Goal: Task Accomplishment & Management: Manage account settings

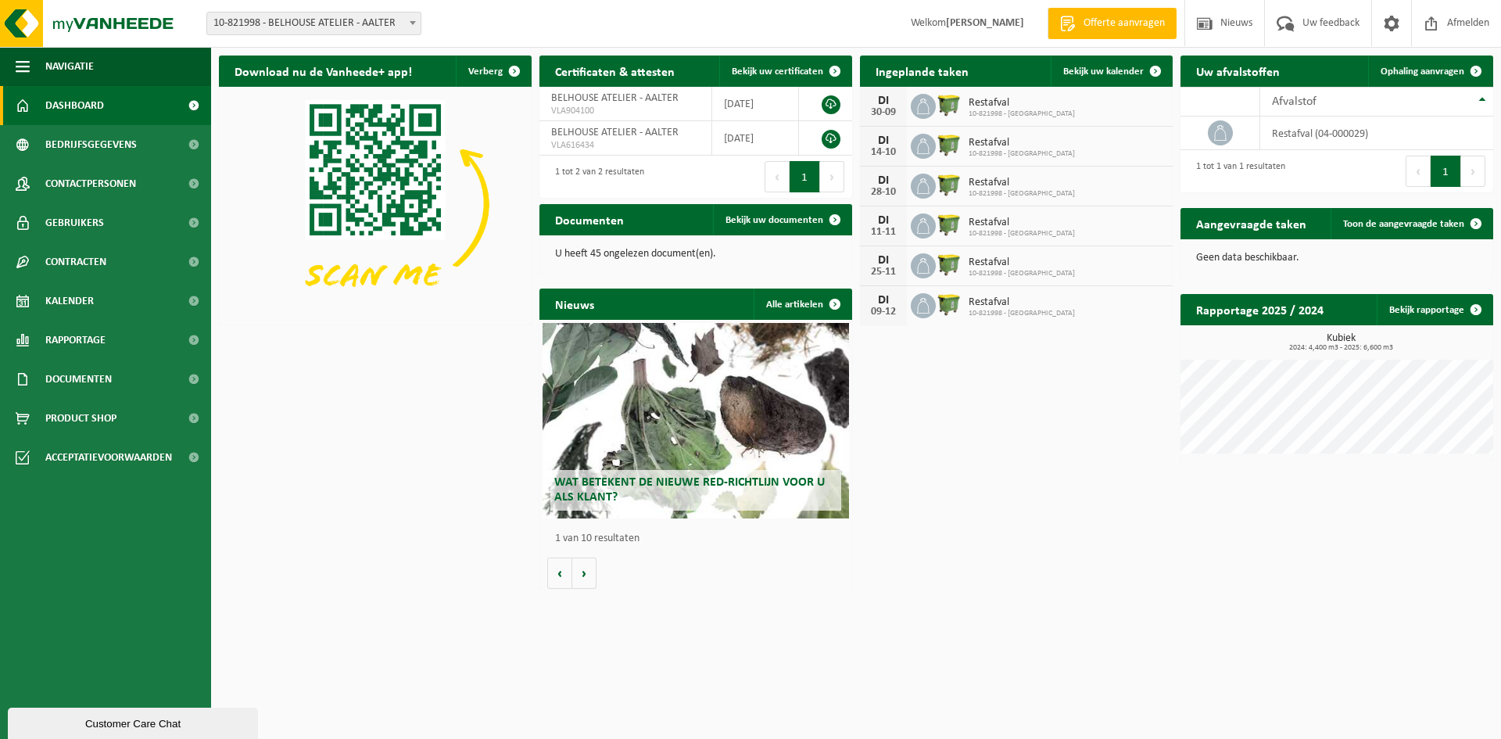
click at [924, 104] on icon at bounding box center [923, 106] width 16 height 16
click at [880, 107] on div "30-09" at bounding box center [883, 112] width 31 height 11
click at [1126, 72] on span "Bekijk uw kalender" at bounding box center [1103, 71] width 81 height 10
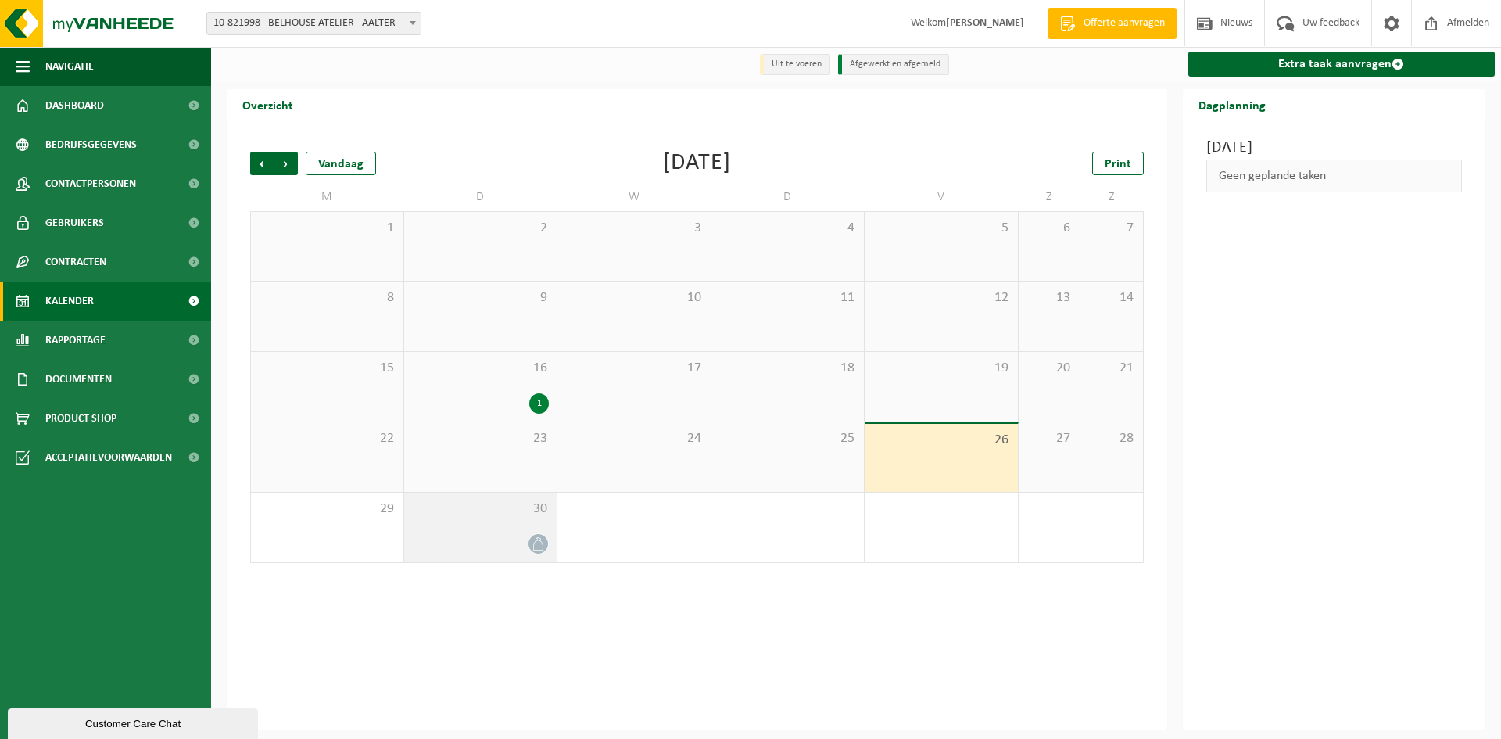
click at [545, 535] on div at bounding box center [481, 543] width 138 height 21
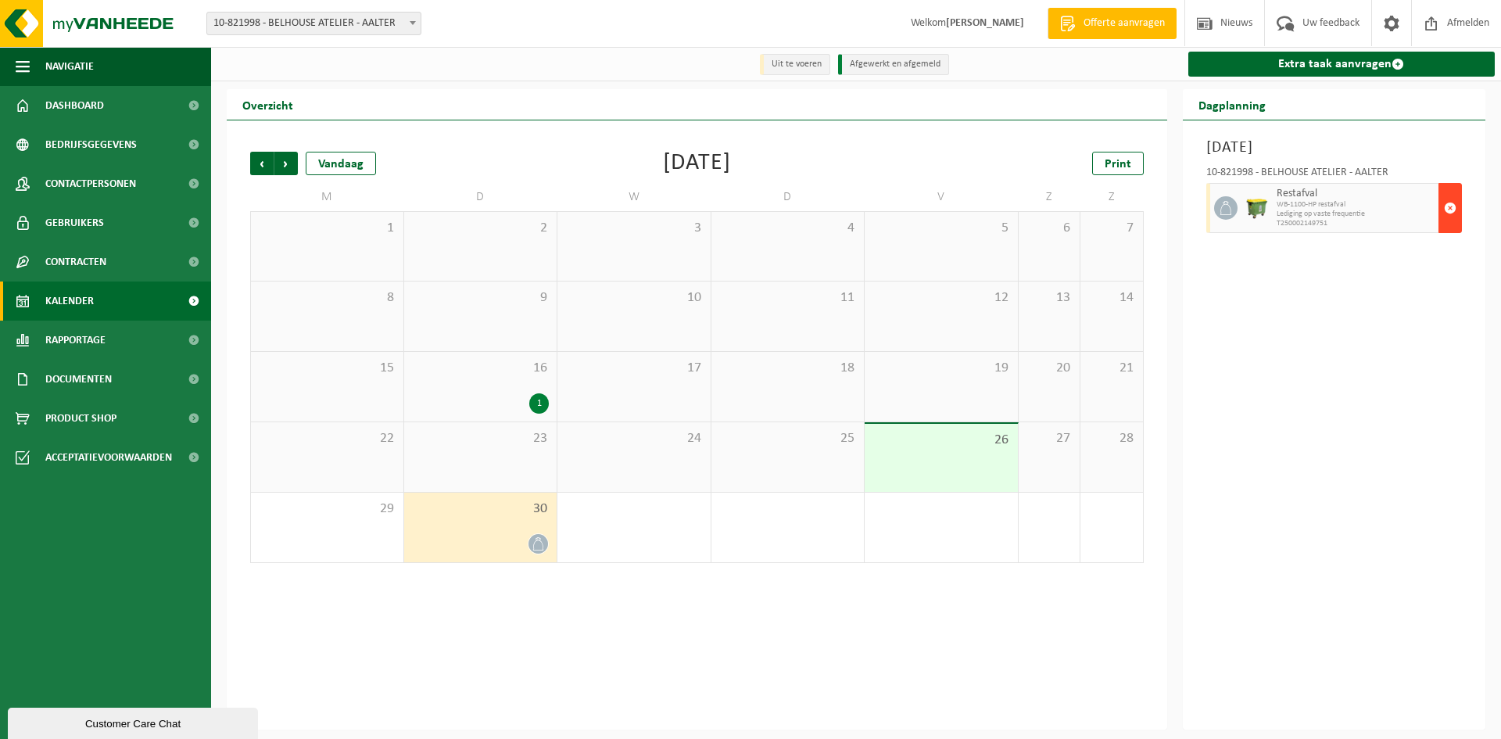
click at [1454, 206] on span "button" at bounding box center [1450, 207] width 13 height 31
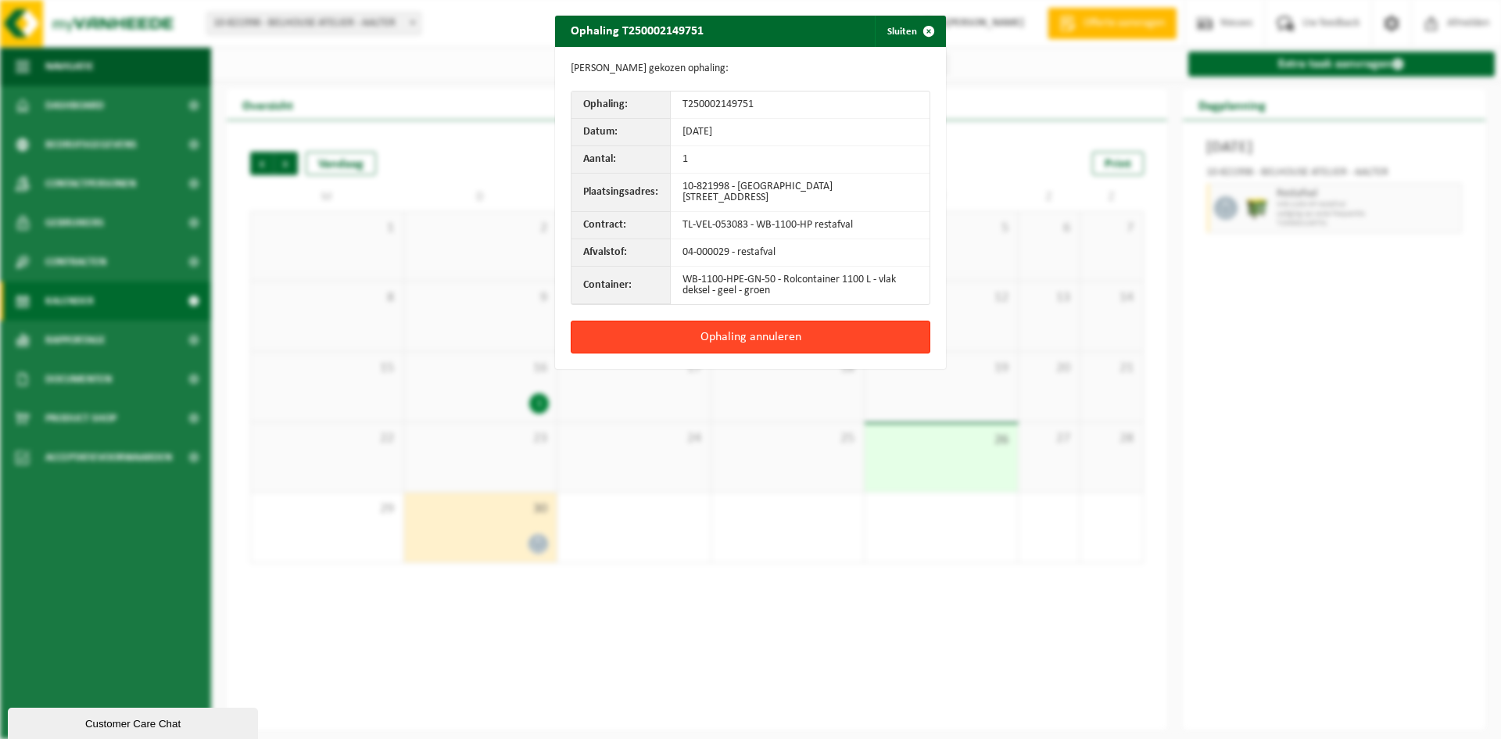
click at [781, 335] on button "Ophaling annuleren" at bounding box center [751, 337] width 360 height 33
